Goal: Task Accomplishment & Management: Use online tool/utility

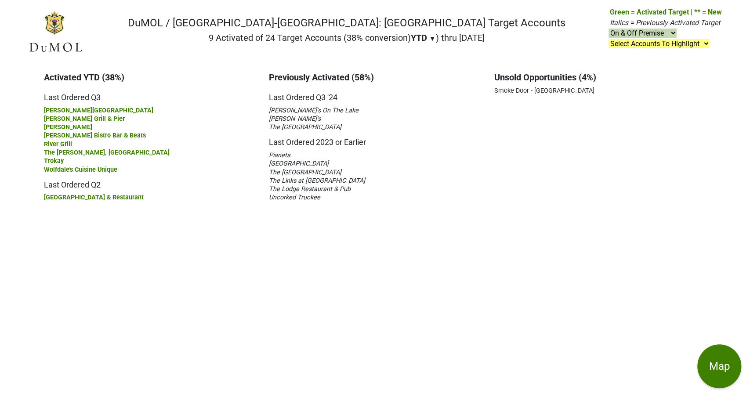
click at [297, 161] on span "Sunnyside Restaurant & Lodge" at bounding box center [299, 163] width 60 height 7
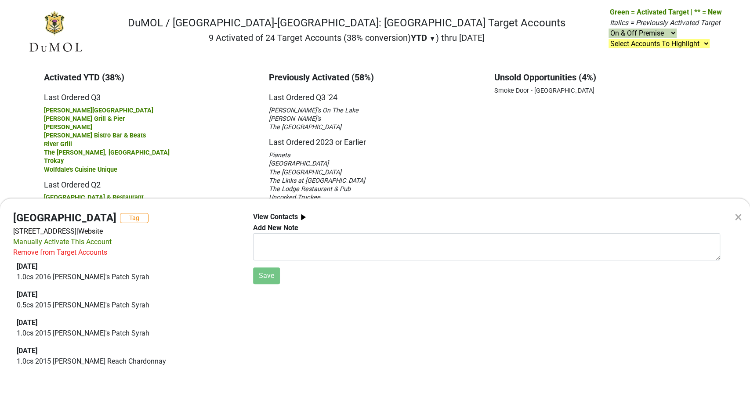
click at [49, 253] on div "Remove from Target Accounts" at bounding box center [60, 252] width 94 height 11
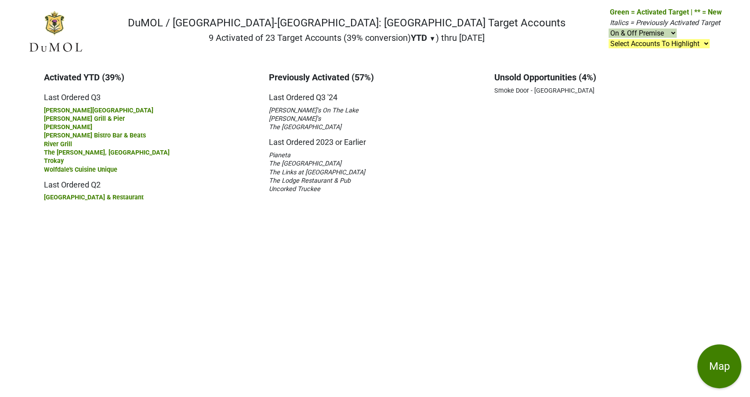
click at [301, 170] on span "The Links at [GEOGRAPHIC_DATA]" at bounding box center [317, 172] width 96 height 7
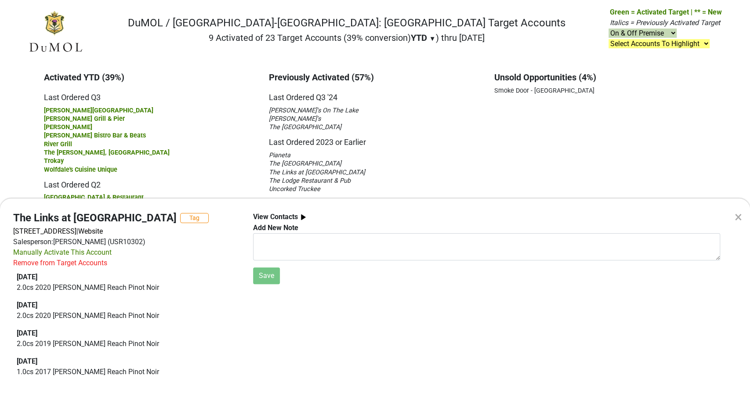
click at [303, 163] on div "× The Links at Squaw Creek Tag 400 Squaw Creek Rd, Olympic Valley, CA 96146 | W…" at bounding box center [375, 198] width 750 height 397
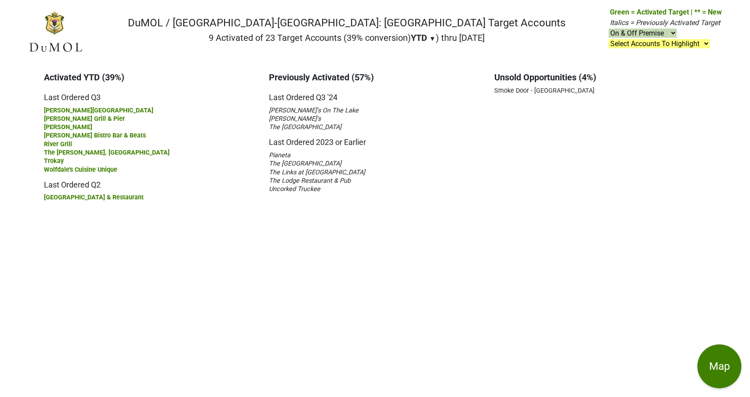
click at [303, 163] on span "The Lake House" at bounding box center [305, 163] width 72 height 7
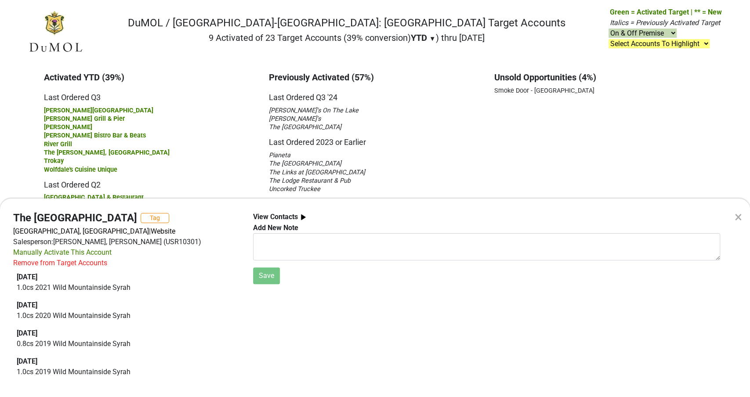
click at [84, 264] on div "Remove from Target Accounts" at bounding box center [60, 263] width 94 height 11
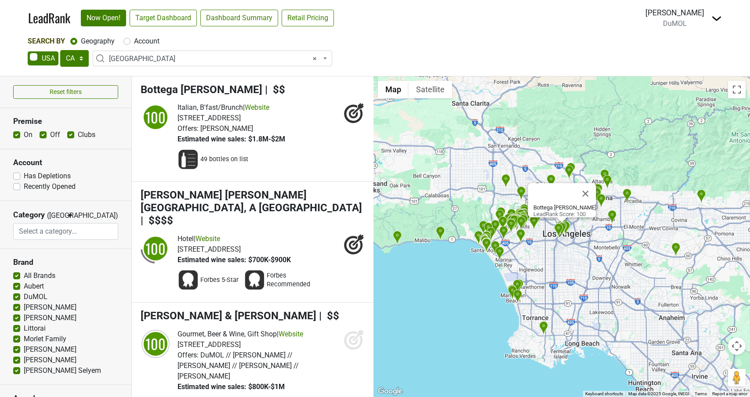
select select "CA"
select select "1132"
select select
drag, startPoint x: 125, startPoint y: 41, endPoint x: 130, endPoint y: 46, distance: 6.9
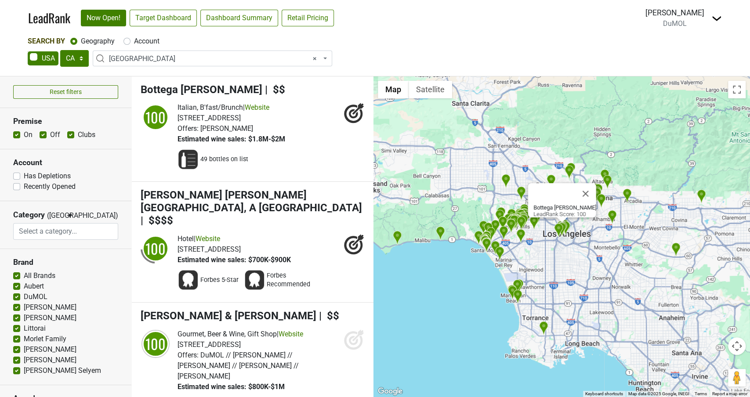
click at [134, 41] on label "Account" at bounding box center [146, 41] width 25 height 11
click at [126, 41] on input "Account" at bounding box center [126, 40] width 7 height 9
radio input "true"
select select
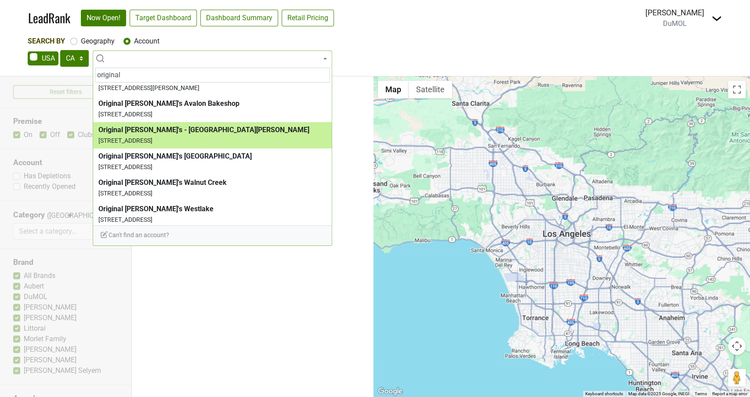
scroll to position [137, 0]
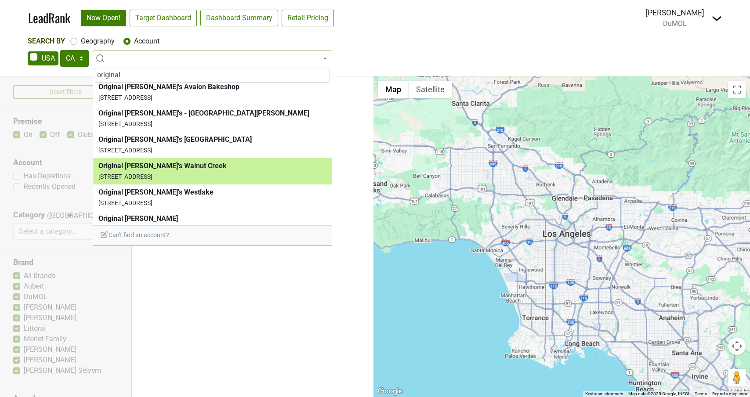
type input "original"
select select "124465499"
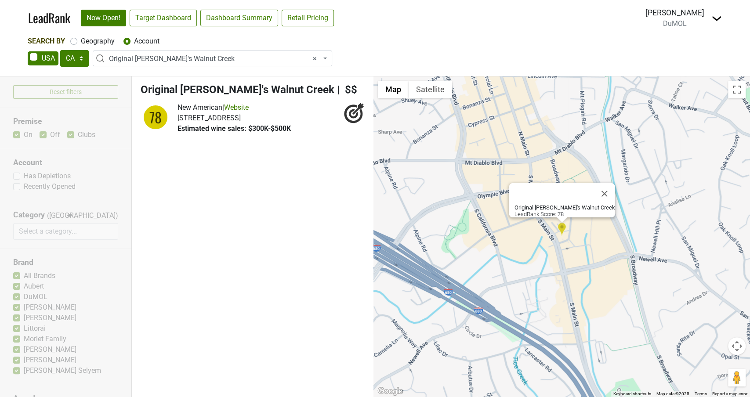
click at [209, 89] on span "Original Joe's Walnut Creek" at bounding box center [238, 89] width 194 height 12
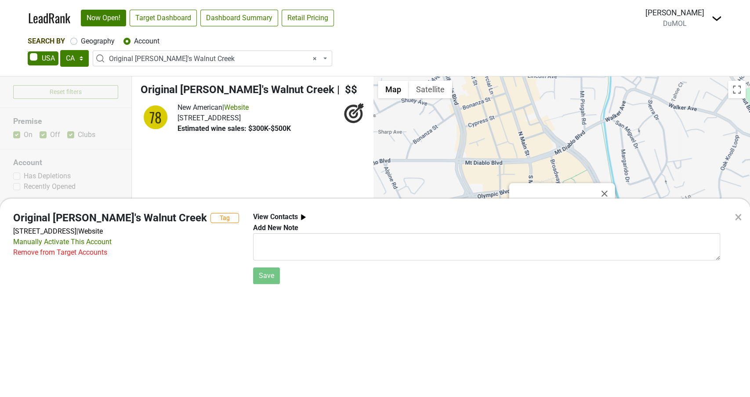
click at [173, 59] on div "× Original Joe's Walnut Creek Tag 1300 S Main St, Walnut Creek, CA 94596 | Webs…" at bounding box center [375, 198] width 750 height 397
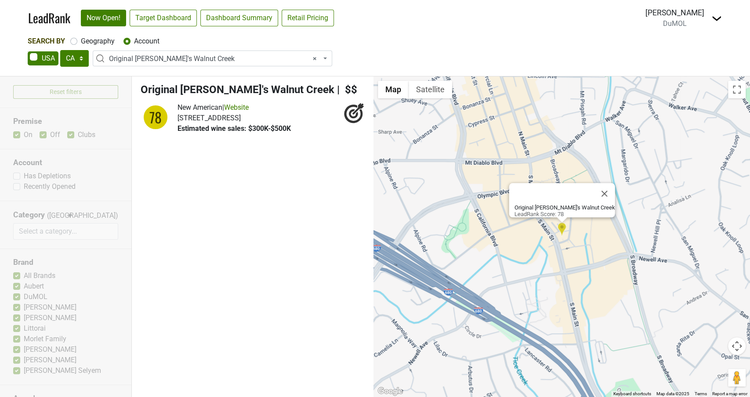
drag, startPoint x: 190, startPoint y: 58, endPoint x: 174, endPoint y: 58, distance: 16.3
click at [189, 58] on span "× Original Joe's Walnut Creek" at bounding box center [215, 59] width 212 height 11
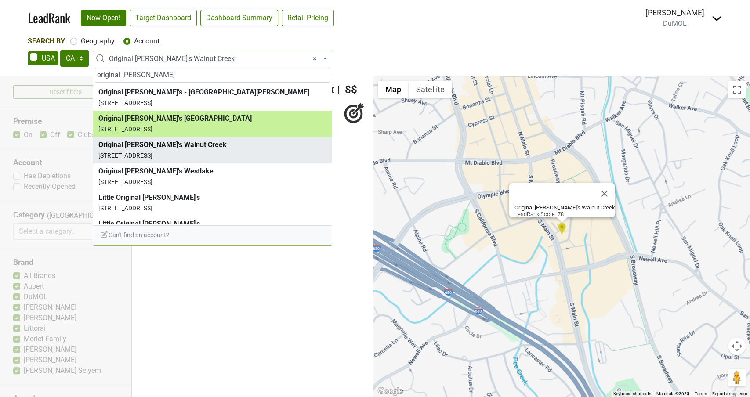
type input "original joe"
select select "67546"
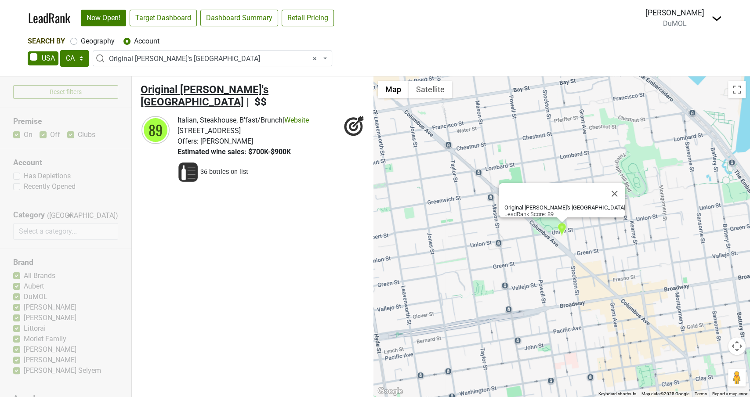
click at [204, 90] on span "Original Joe's North Beach" at bounding box center [205, 95] width 128 height 25
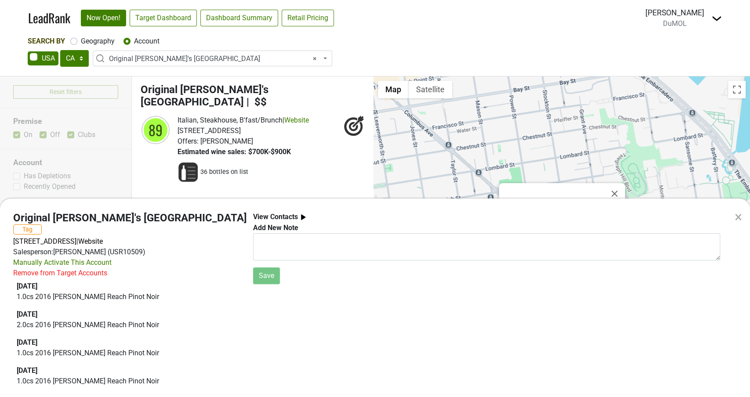
scroll to position [0, 0]
click at [307, 107] on div "× Original Joe's North Beach Tag 601 Union St, San Francisco, CA 94133 | Websit…" at bounding box center [375, 198] width 750 height 397
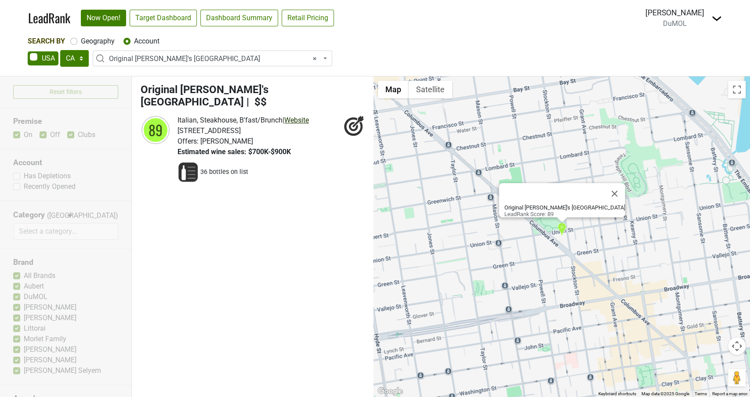
click at [307, 116] on link "Website" at bounding box center [296, 120] width 25 height 8
click at [82, 59] on select "AK AL AR AZ CA CO CT DC DE FL GA HI IA ID IL IN KS KY LA MA MD ME MI MN MO MS M…" at bounding box center [74, 58] width 29 height 17
select select "NV"
click at [60, 50] on select "AK AL AR AZ CA CO CT DC DE FL GA HI IA ID IL IN KS KY LA MA MD ME MI MN MO MS M…" at bounding box center [74, 58] width 29 height 17
select select
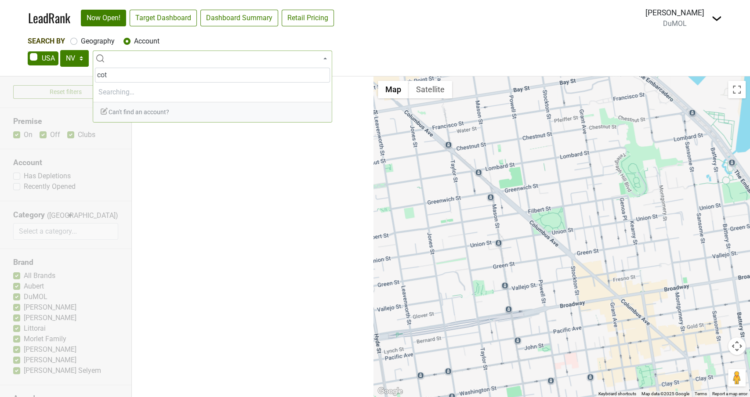
type input "cote"
click at [137, 74] on input "cote" at bounding box center [212, 75] width 235 height 15
drag, startPoint x: 157, startPoint y: 81, endPoint x: 79, endPoint y: 69, distance: 79.6
click at [77, 71] on body "LeadRank Now Open! Target Dashboard Dashboard Summary Retail Pricing Loading...…" at bounding box center [375, 198] width 750 height 397
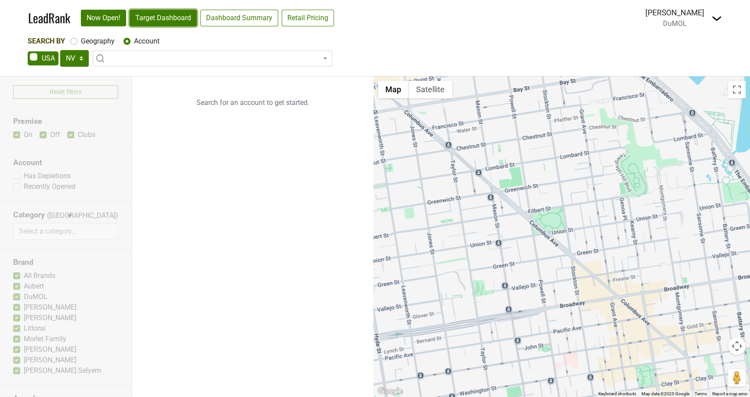
click at [178, 26] on link "Target Dashboard" at bounding box center [163, 18] width 67 height 17
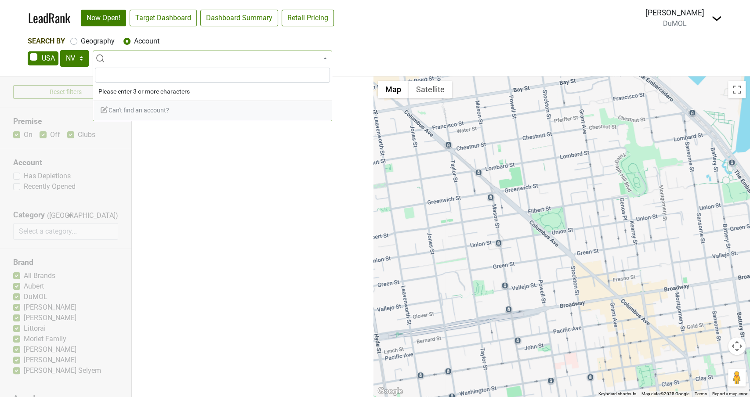
click at [135, 58] on span at bounding box center [212, 59] width 239 height 16
type input "c"
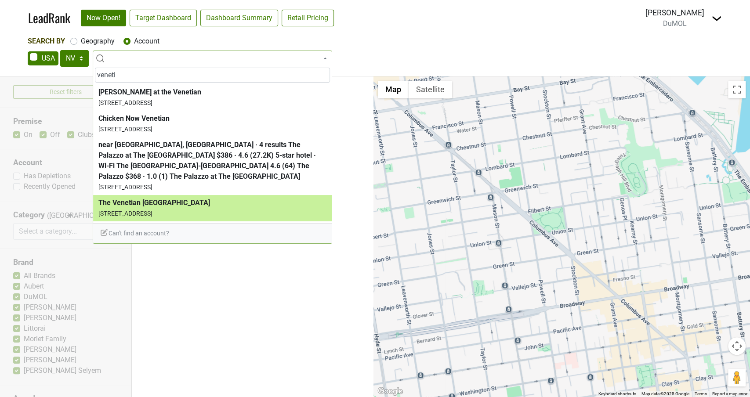
type input "veneti"
select select "123604809"
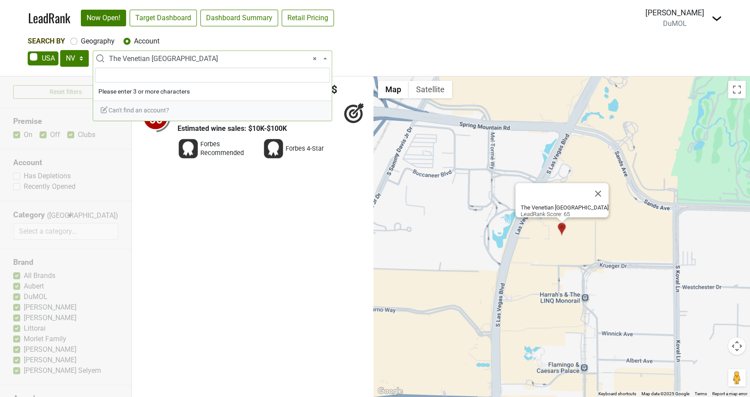
click at [140, 58] on span "× The Venetian Las Vegas" at bounding box center [215, 59] width 212 height 11
type input "cote"
click at [158, 108] on span "Can't find an account?" at bounding box center [134, 110] width 69 height 7
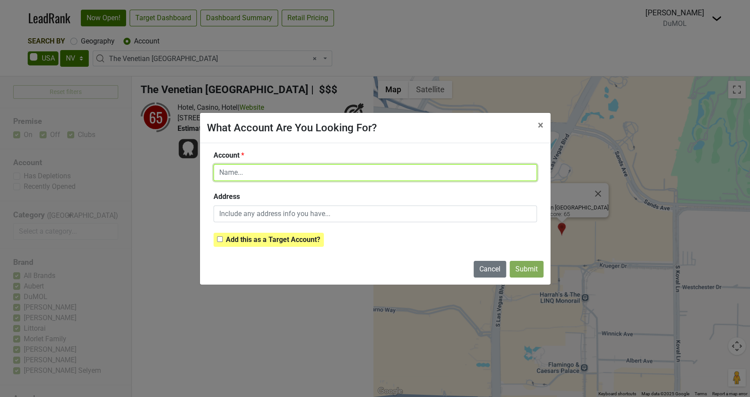
click at [254, 177] on input "text" at bounding box center [375, 172] width 323 height 17
type input "COTE"
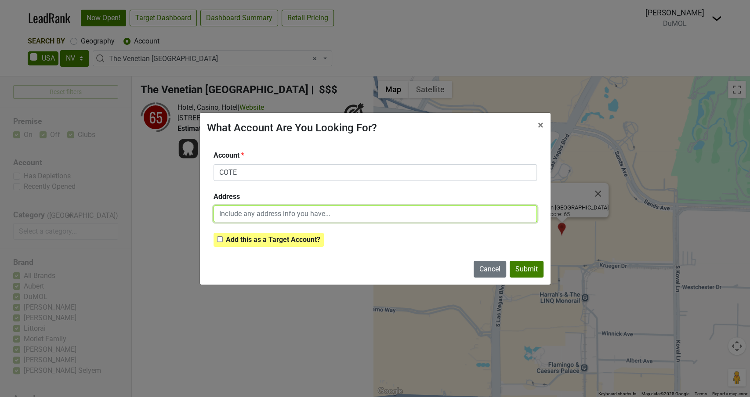
click at [229, 214] on input "text" at bounding box center [375, 214] width 323 height 17
type input "Venetian Resort"
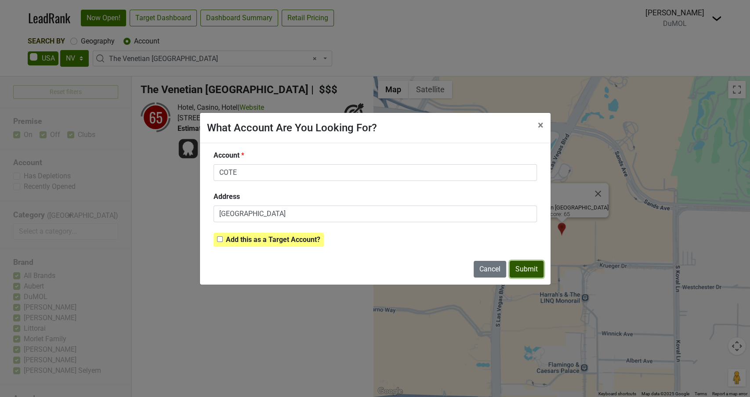
click at [531, 269] on button "Submit" at bounding box center [527, 269] width 34 height 17
